Goal: Task Accomplishment & Management: Manage account settings

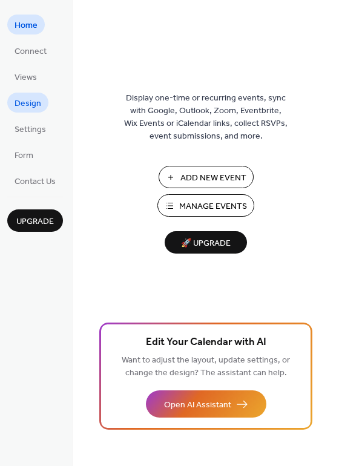
click at [37, 102] on span "Design" at bounding box center [28, 104] width 27 height 13
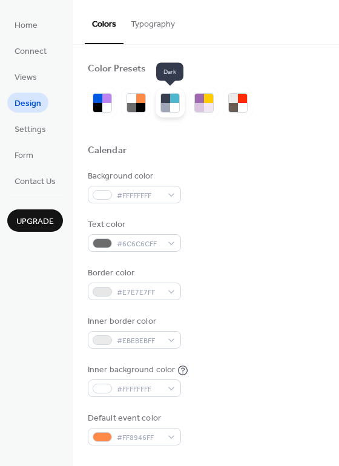
click at [170, 109] on div at bounding box center [174, 107] width 9 height 9
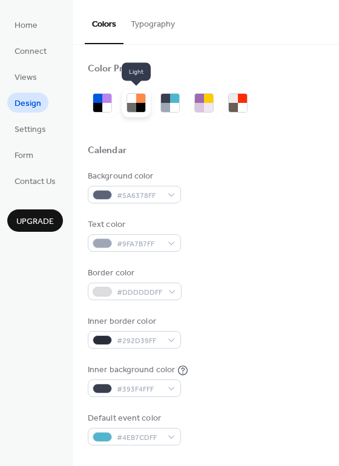
click at [130, 109] on div at bounding box center [131, 107] width 9 height 9
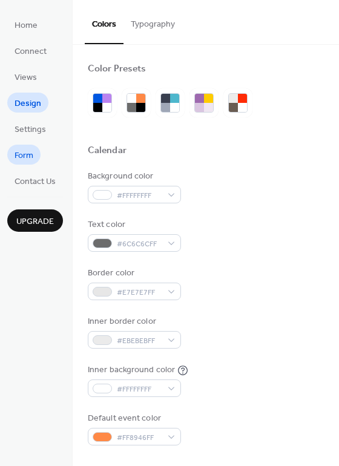
click at [33, 161] on span "Form" at bounding box center [24, 156] width 19 height 13
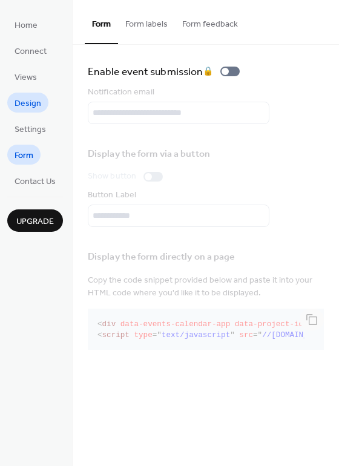
click at [20, 106] on span "Design" at bounding box center [28, 104] width 27 height 13
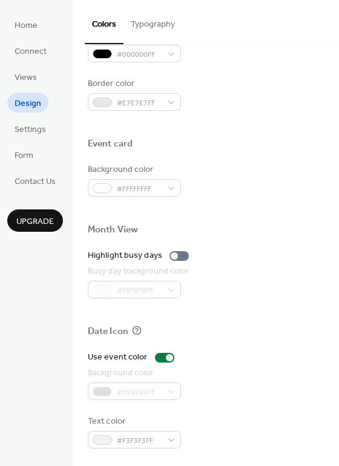
scroll to position [518, 0]
click at [24, 27] on span "Home" at bounding box center [26, 25] width 23 height 13
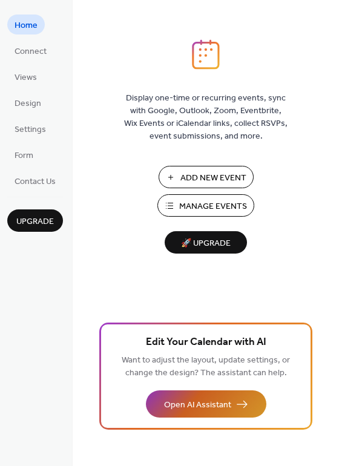
click at [209, 405] on span "Open AI Assistant" at bounding box center [197, 405] width 67 height 13
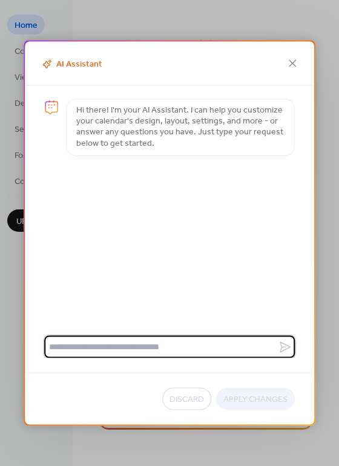
click at [88, 349] on textarea at bounding box center [161, 347] width 234 height 22
type textarea "**********"
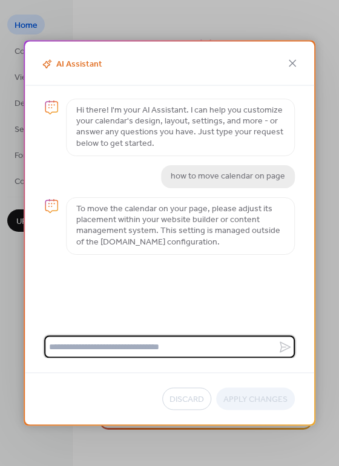
click at [296, 68] on icon at bounding box center [292, 63] width 15 height 15
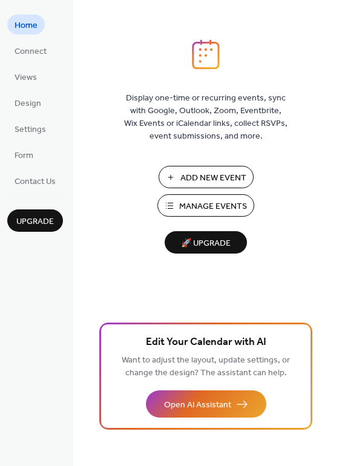
click at [202, 209] on span "Manage Events" at bounding box center [213, 206] width 68 height 13
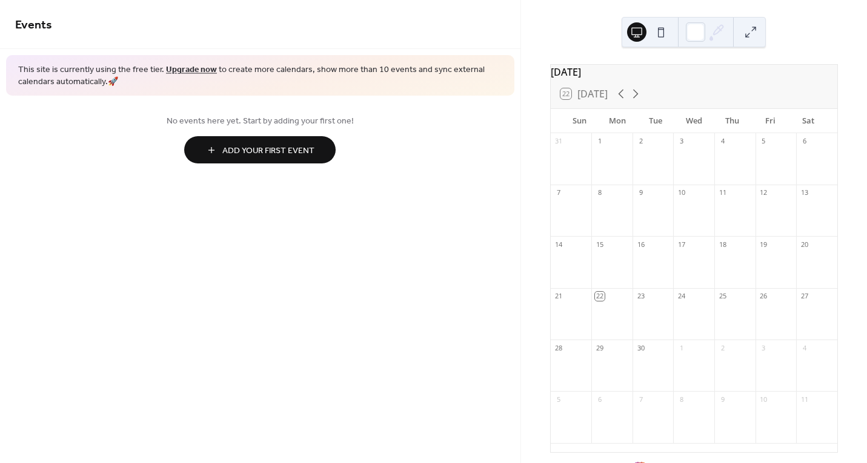
click at [182, 68] on link "Upgrade now" at bounding box center [191, 70] width 51 height 16
